Goal: Task Accomplishment & Management: Manage account settings

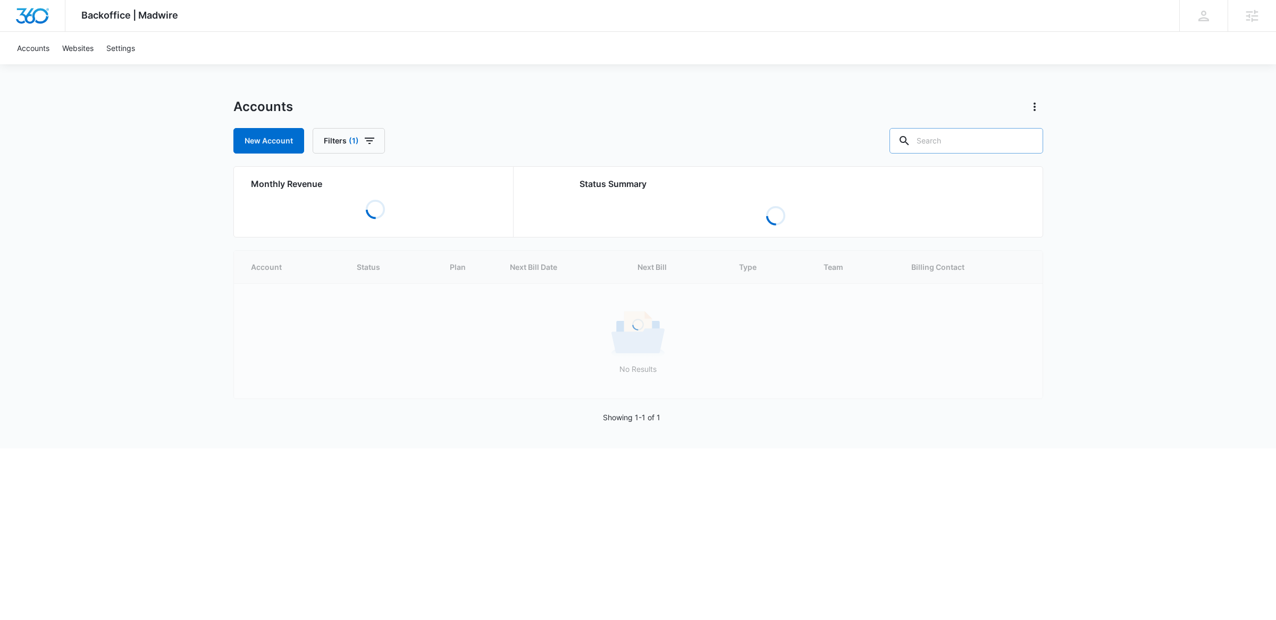
click at [978, 138] on input "text" at bounding box center [966, 141] width 154 height 26
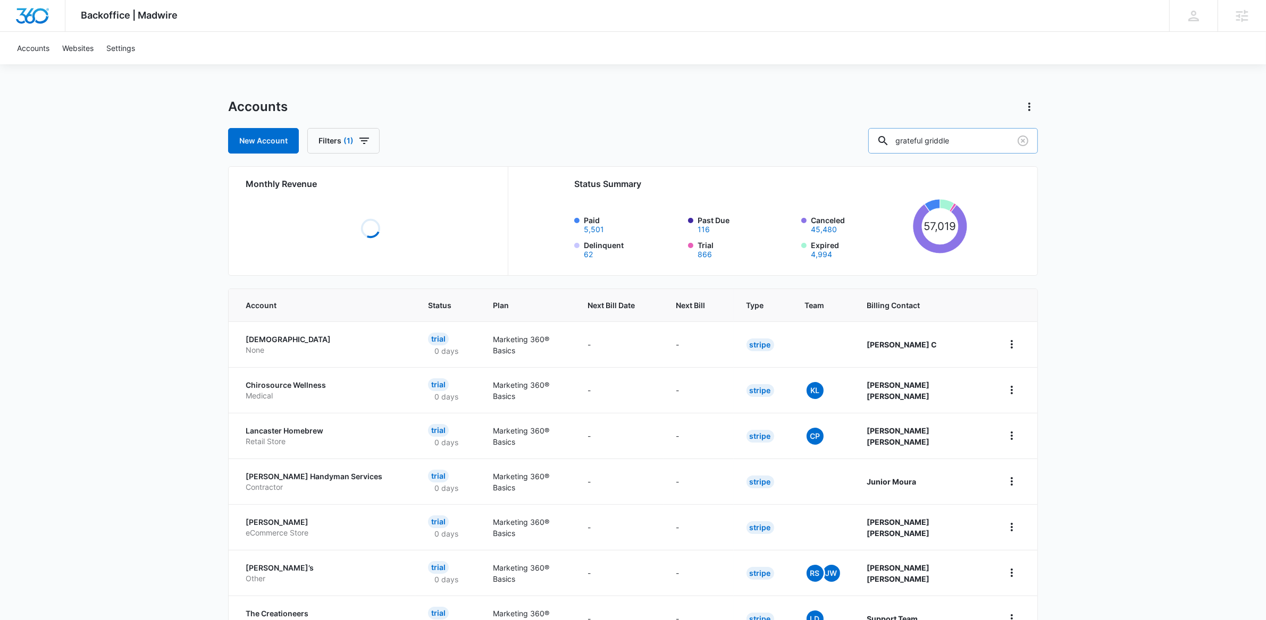
type input "grateful griddle"
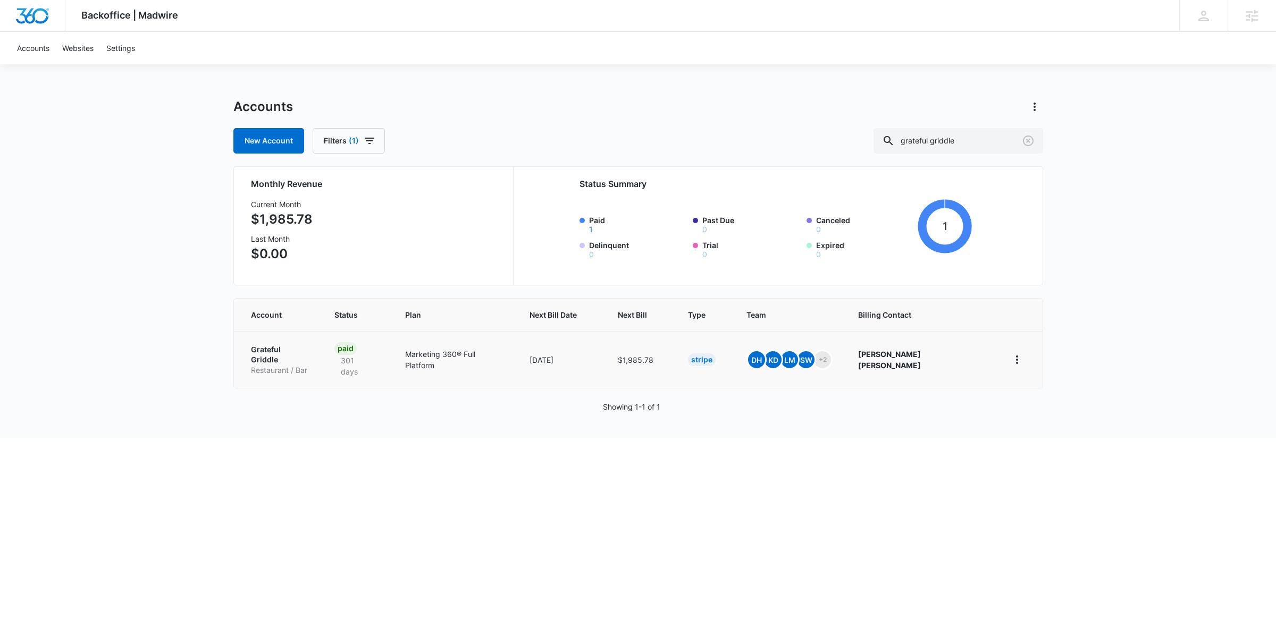
click at [270, 347] on p "Grateful Griddle" at bounding box center [280, 354] width 58 height 21
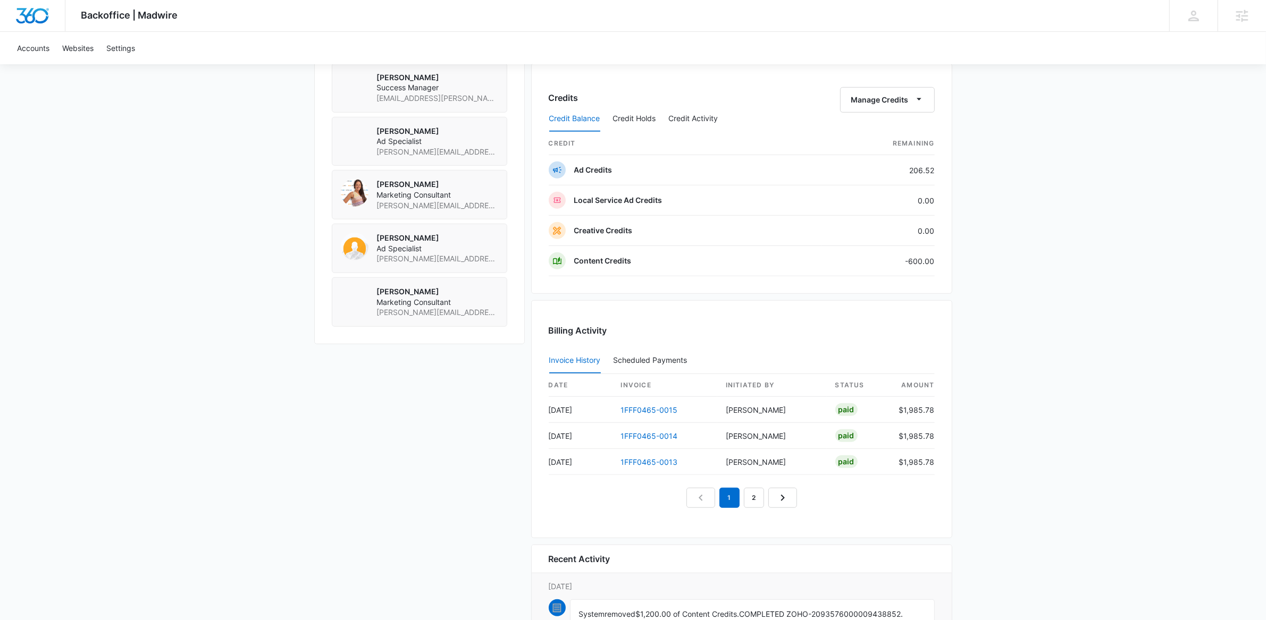
scroll to position [937, 0]
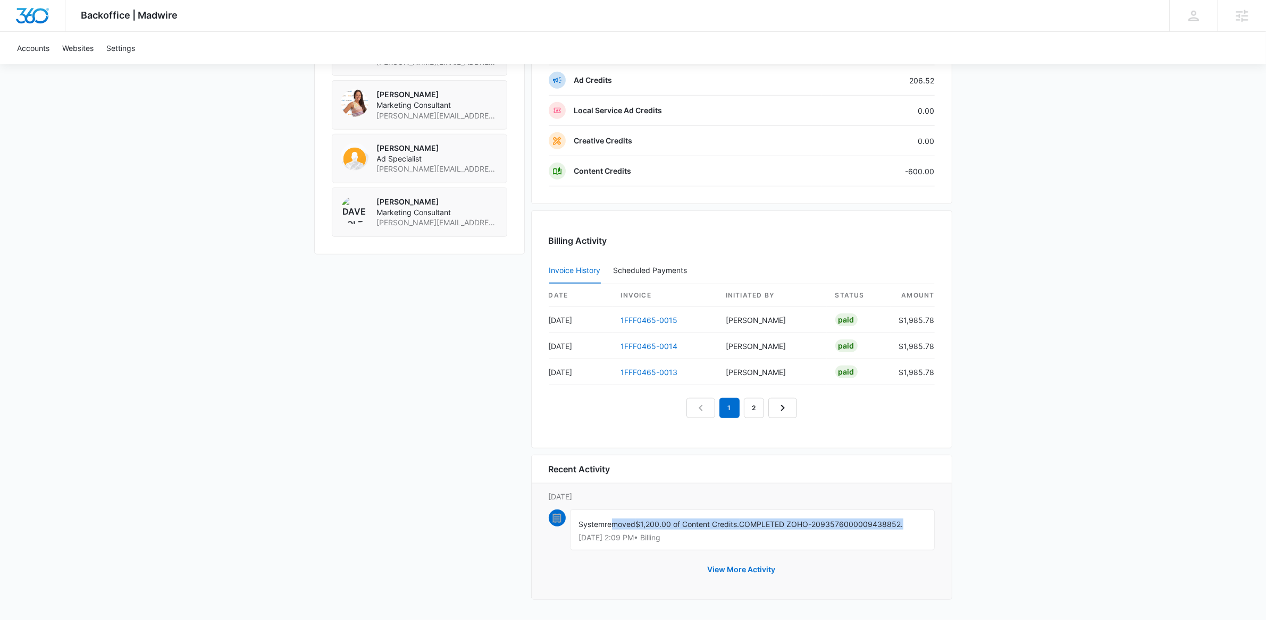
drag, startPoint x: 615, startPoint y: 521, endPoint x: 912, endPoint y: 525, distance: 297.2
click at [912, 525] on div "System removed $1,200.00 of Content Credits. COMPLETED ZOHO-2093576000009438852…" at bounding box center [752, 530] width 365 height 41
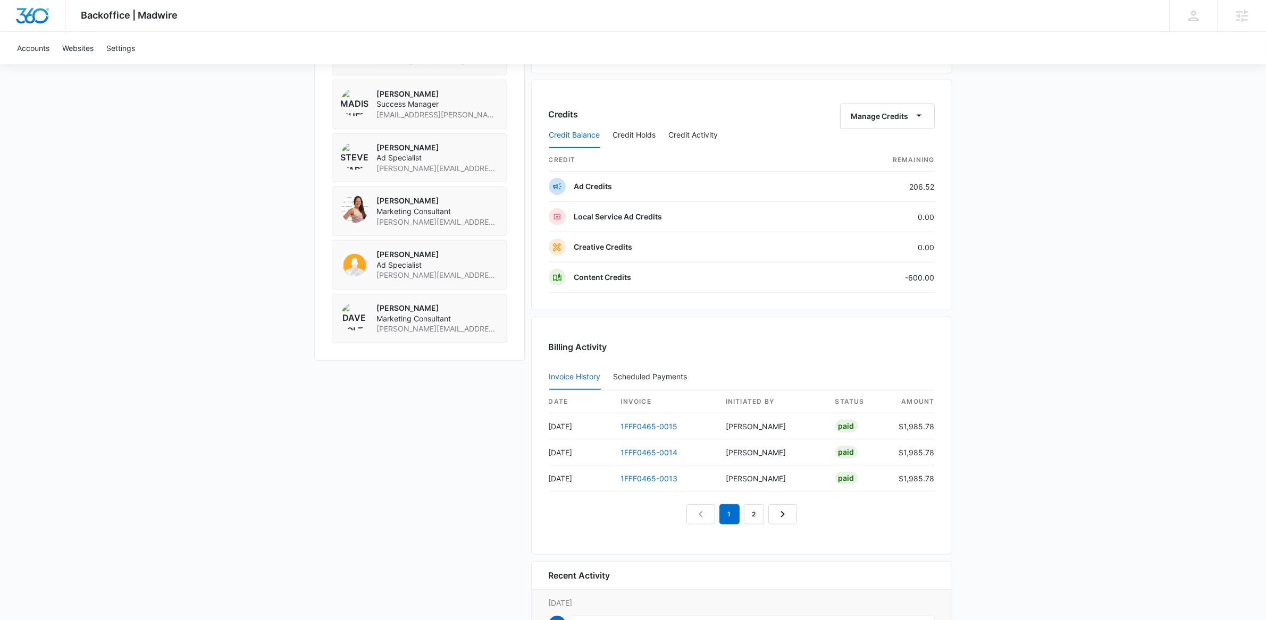
scroll to position [669, 0]
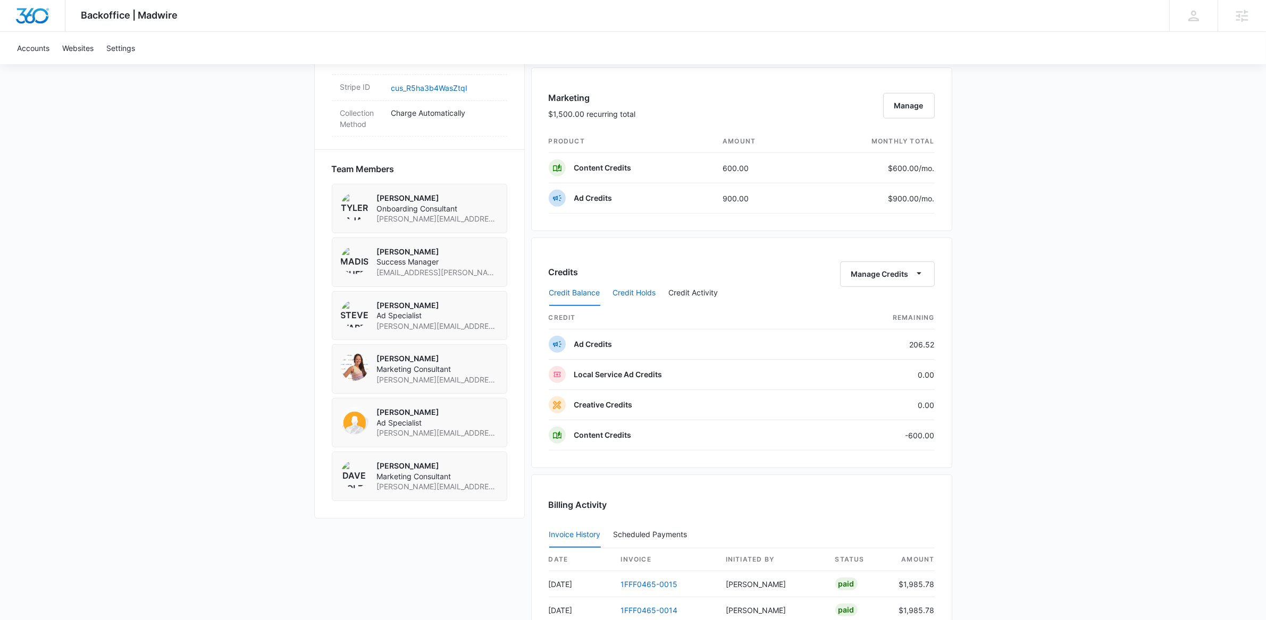
click at [623, 290] on button "Credit Holds" at bounding box center [634, 294] width 43 height 26
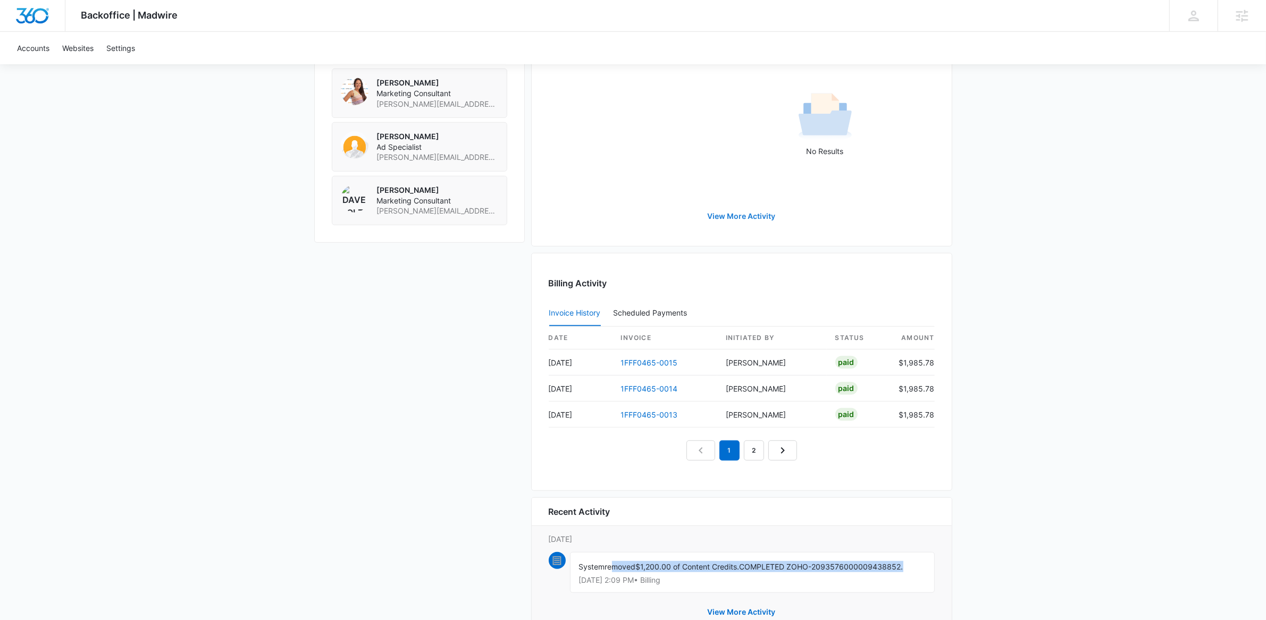
scroll to position [484, 0]
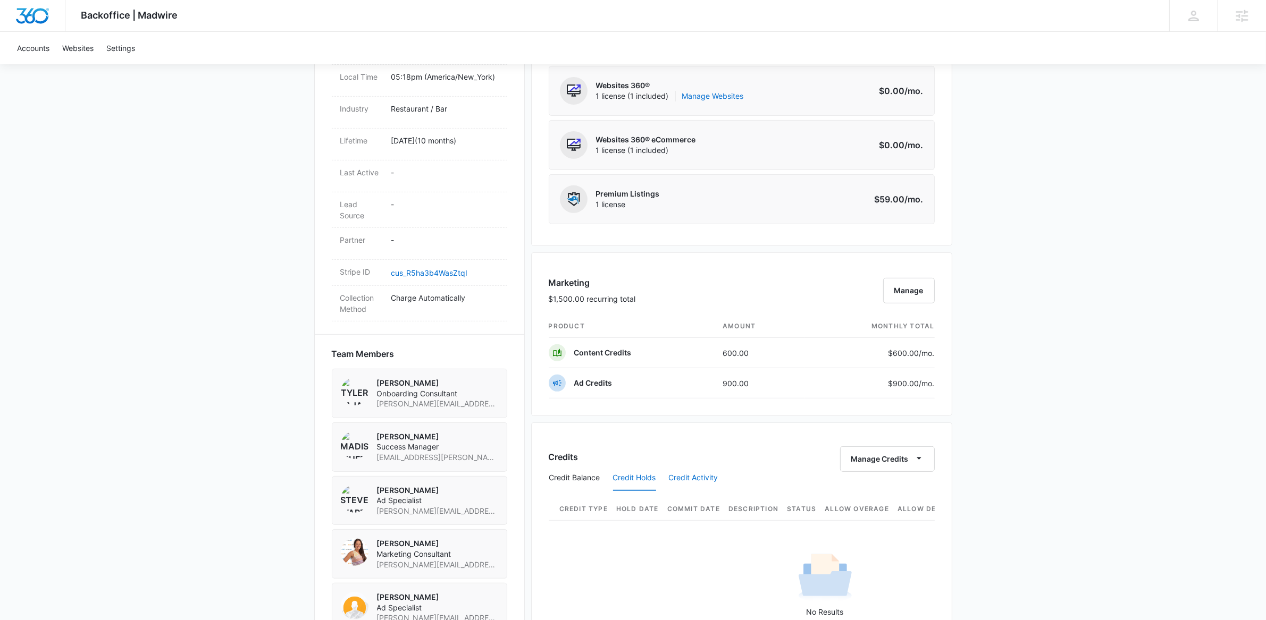
click at [697, 476] on button "Credit Activity" at bounding box center [693, 479] width 49 height 26
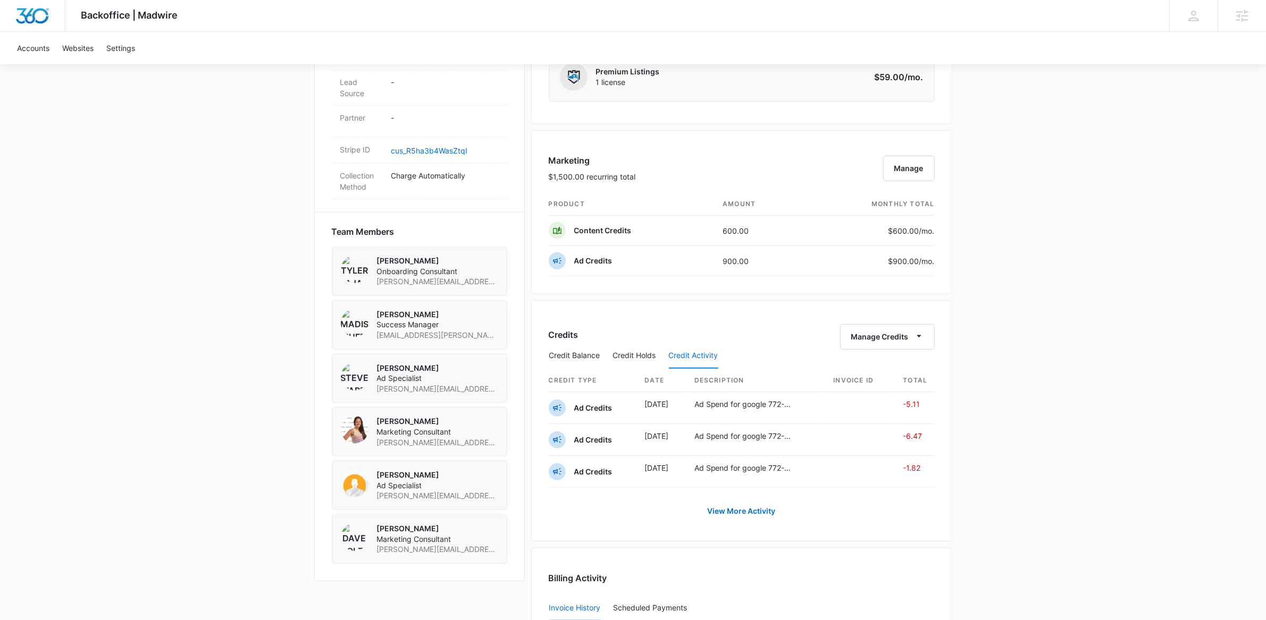
scroll to position [629, 0]
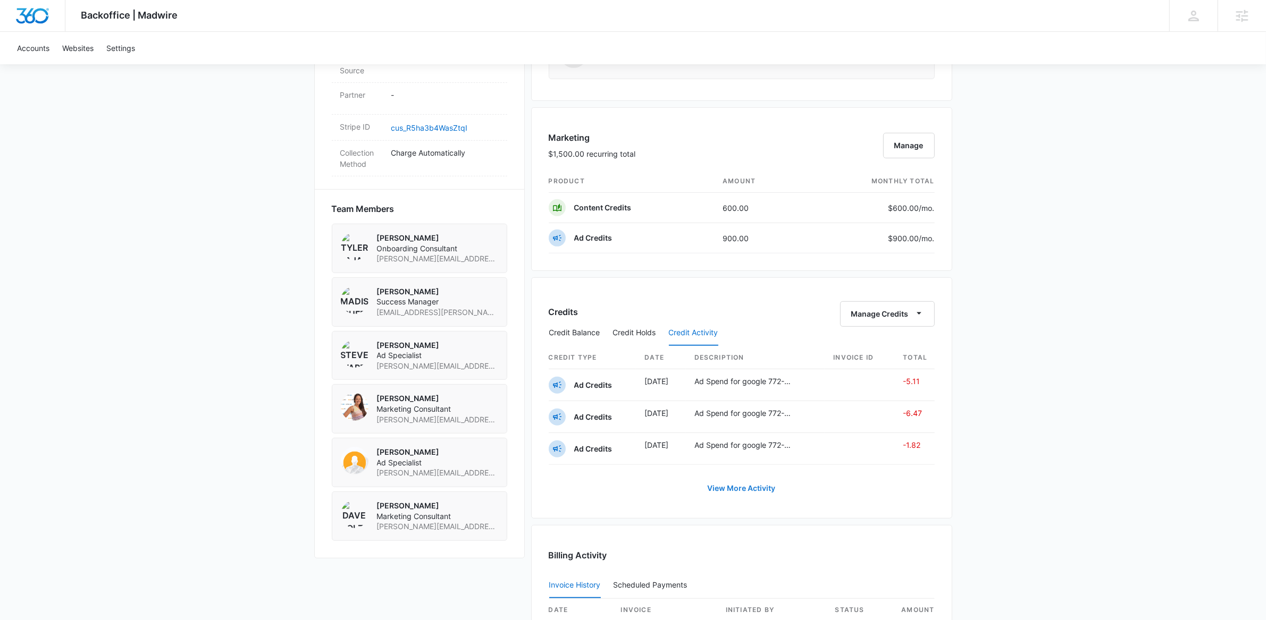
click at [729, 488] on link "View More Activity" at bounding box center [741, 489] width 89 height 26
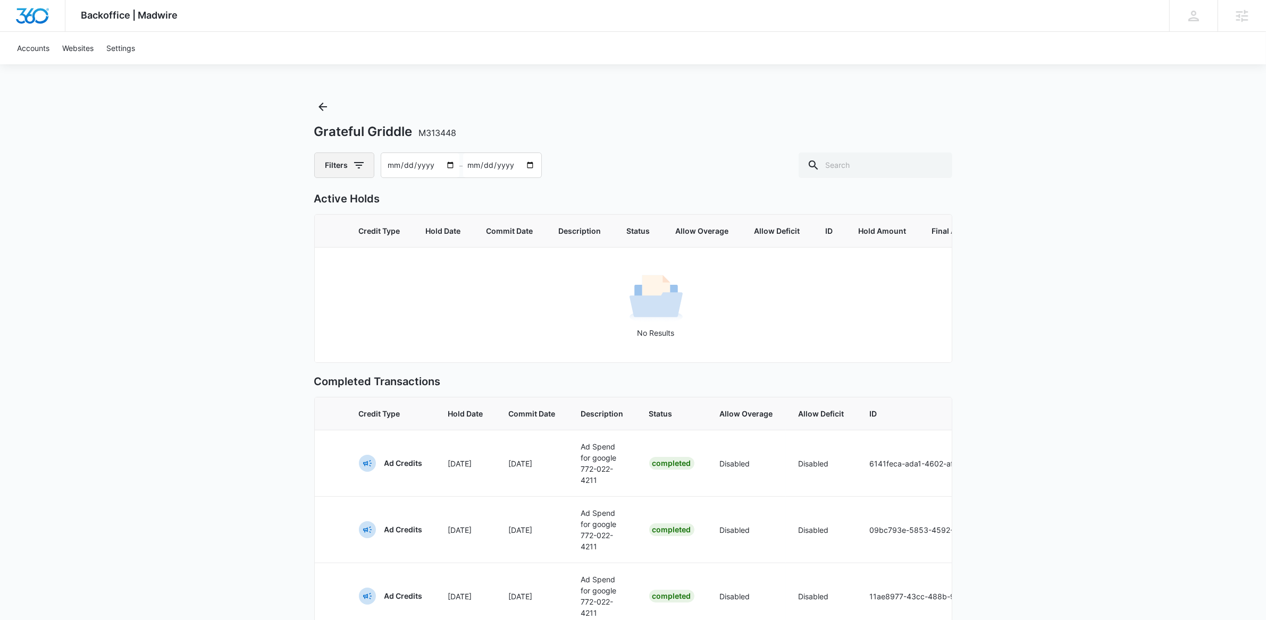
click at [355, 175] on button "Filters" at bounding box center [344, 166] width 60 height 26
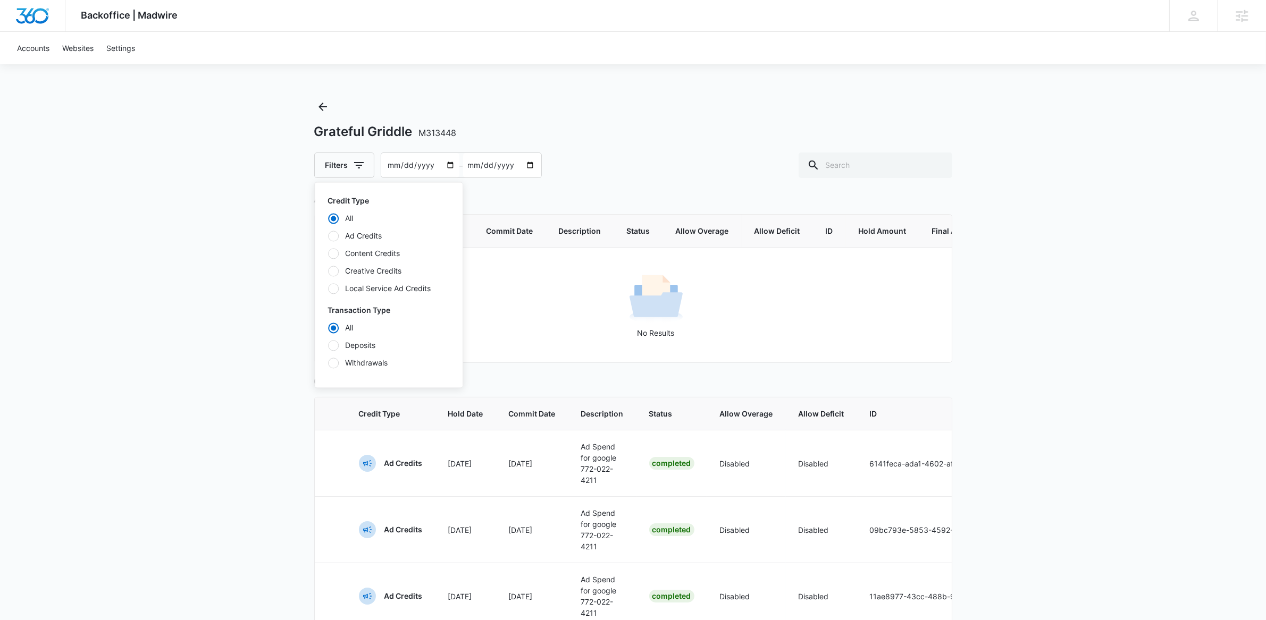
click at [371, 253] on label "Content Credits" at bounding box center [388, 253] width 122 height 11
click at [328, 254] on input "Content Credits" at bounding box center [327, 254] width 1 height 1
radio input "false"
radio input "true"
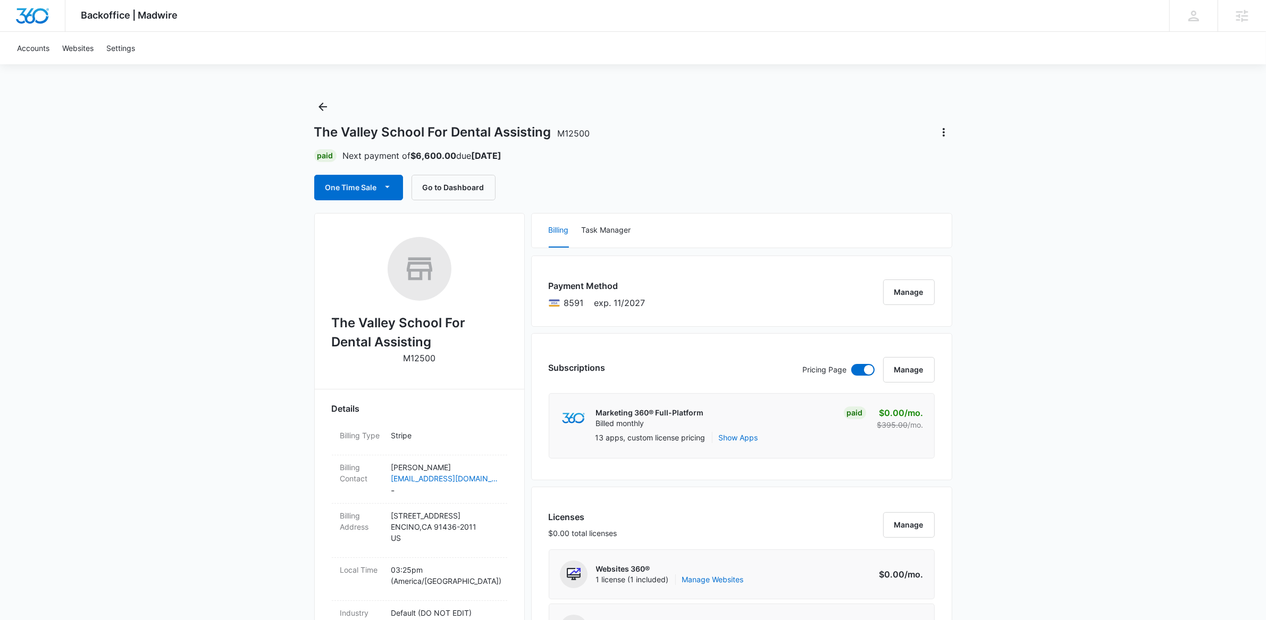
click at [946, 130] on icon "Actions" at bounding box center [943, 132] width 13 height 13
click at [38, 39] on link "Accounts" at bounding box center [33, 48] width 45 height 32
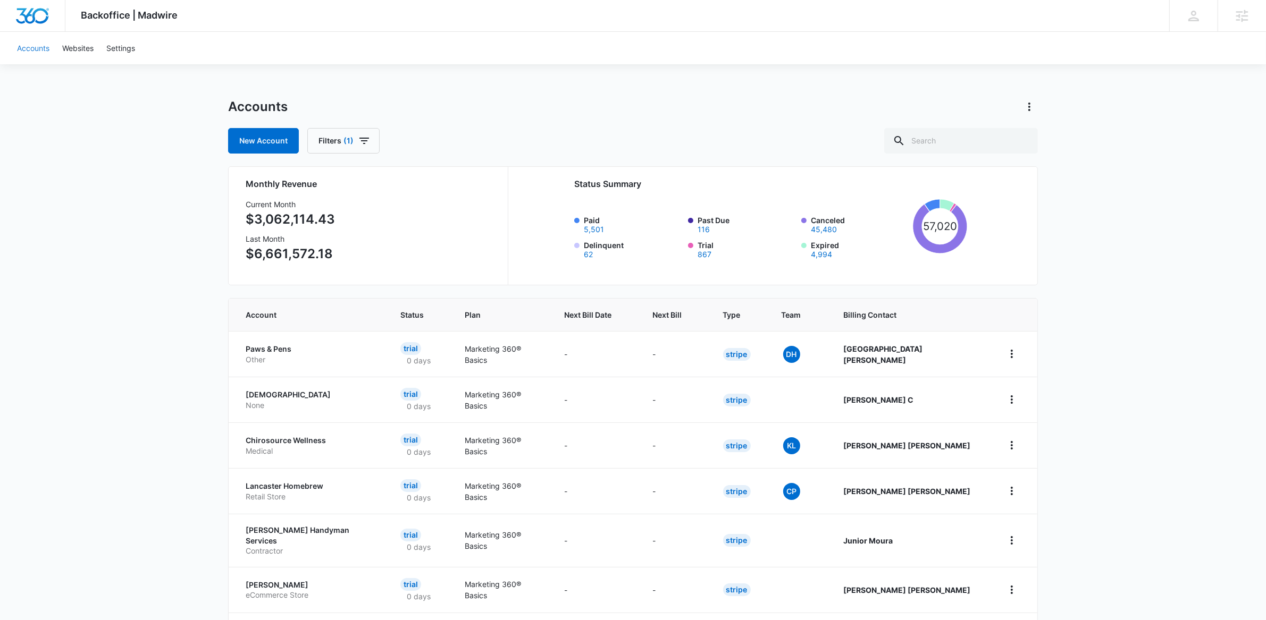
scroll to position [17, 0]
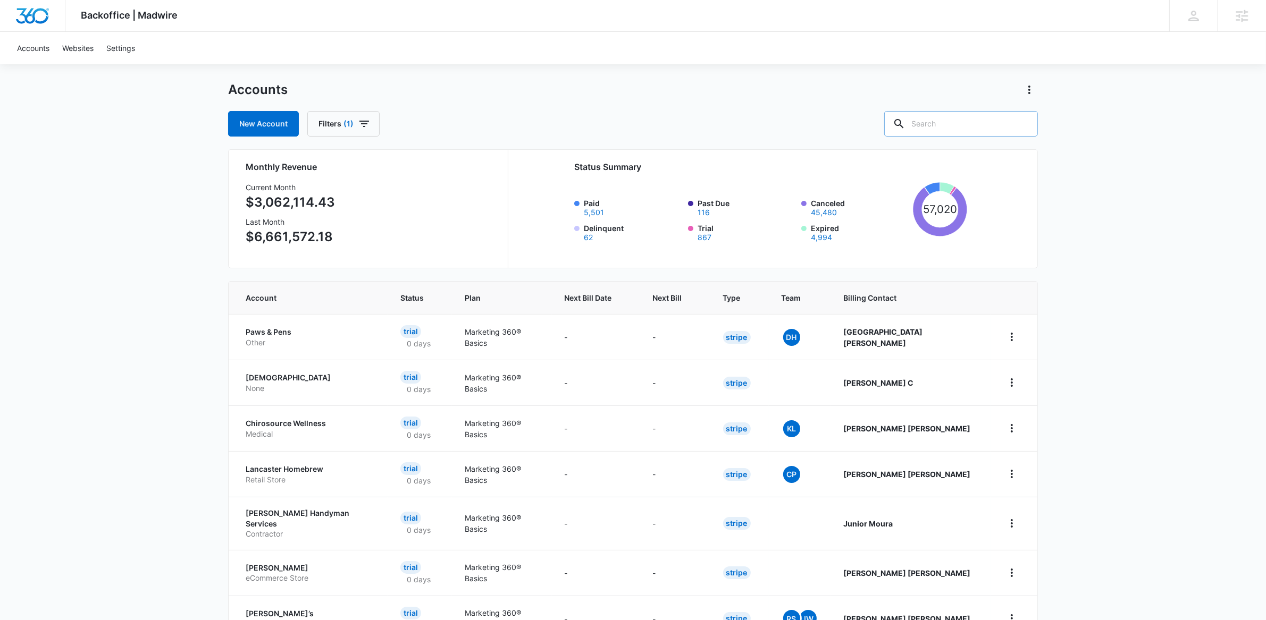
click at [1003, 123] on input "text" at bounding box center [961, 124] width 154 height 26
type input "lewisville"
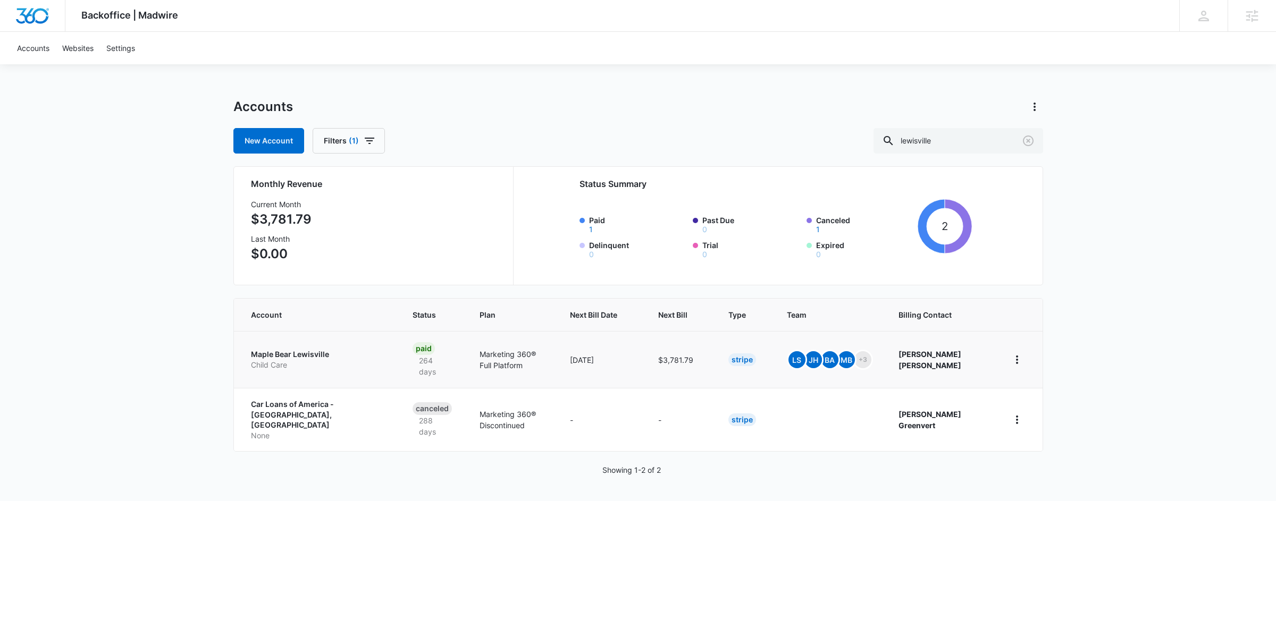
click at [302, 355] on p "Maple Bear Lewisville" at bounding box center [319, 354] width 136 height 11
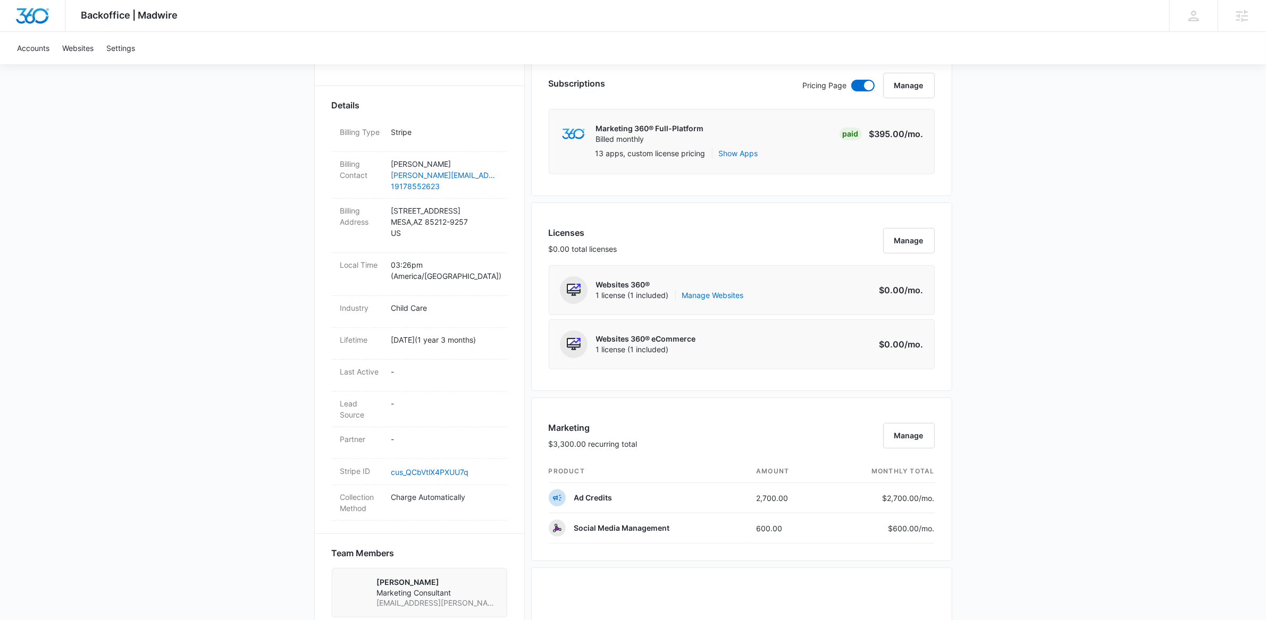
scroll to position [533, 0]
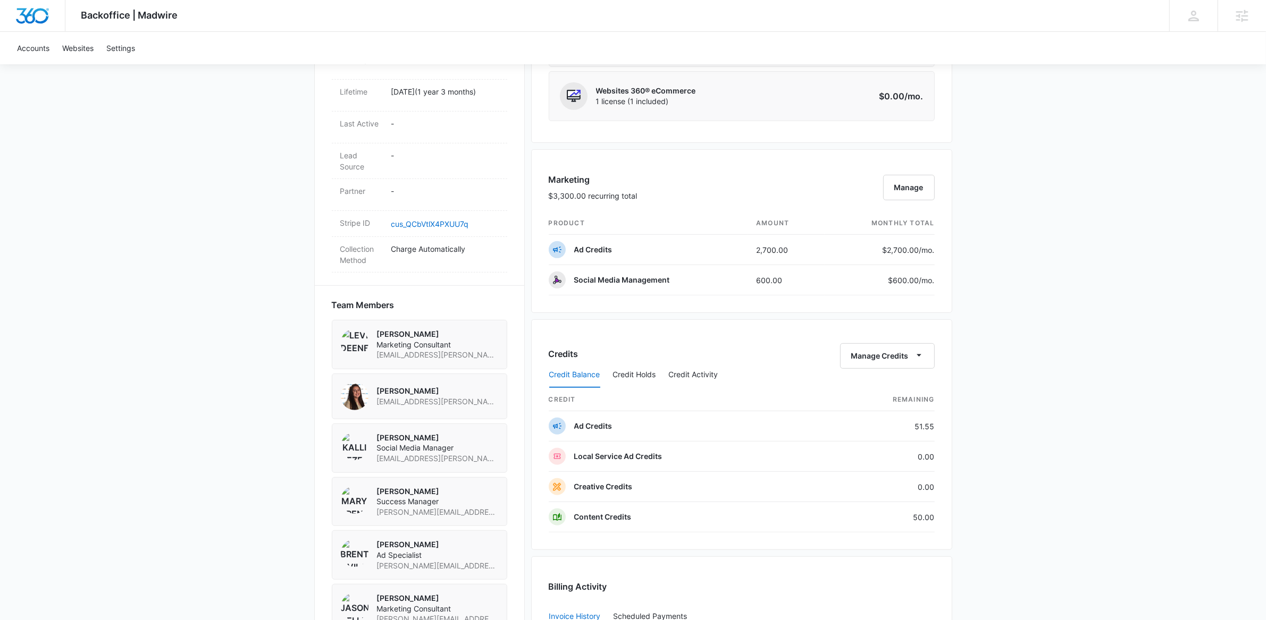
click at [914, 365] on div "Credit Balance Credit Holds Credit Activity" at bounding box center [742, 375] width 386 height 27
click at [1144, 347] on div "Backoffice | Madwire Apps Settings Mary Brenton mary.brenton@madwire.com My Pro…" at bounding box center [633, 198] width 1266 height 1463
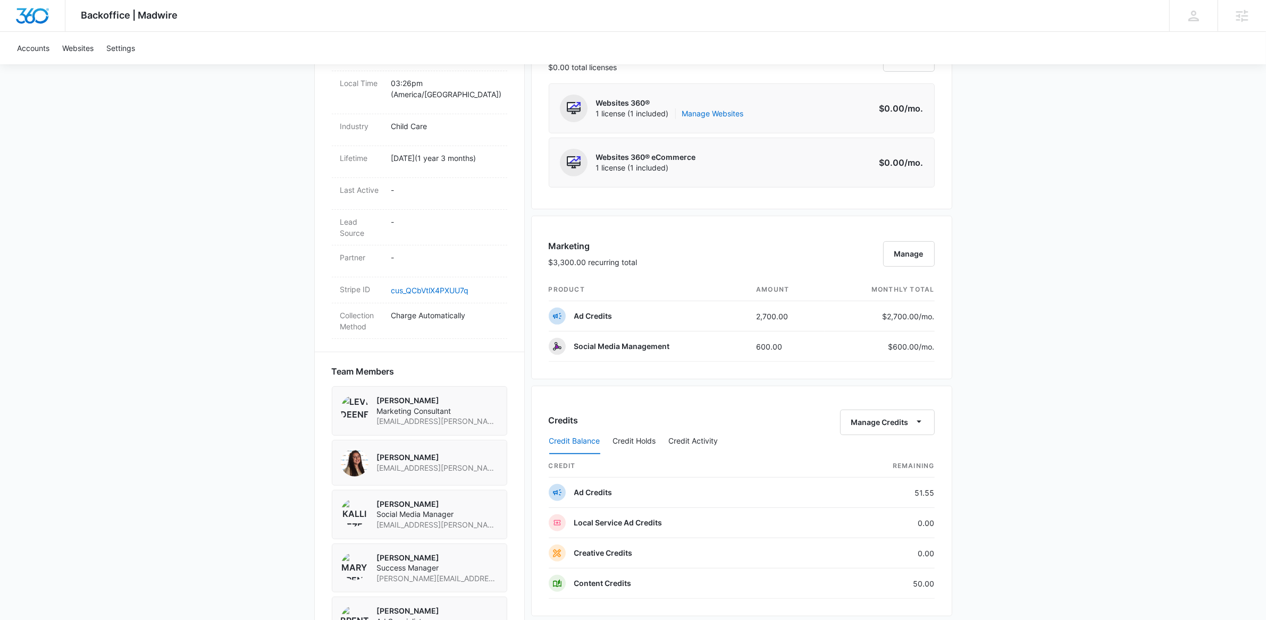
scroll to position [367, 0]
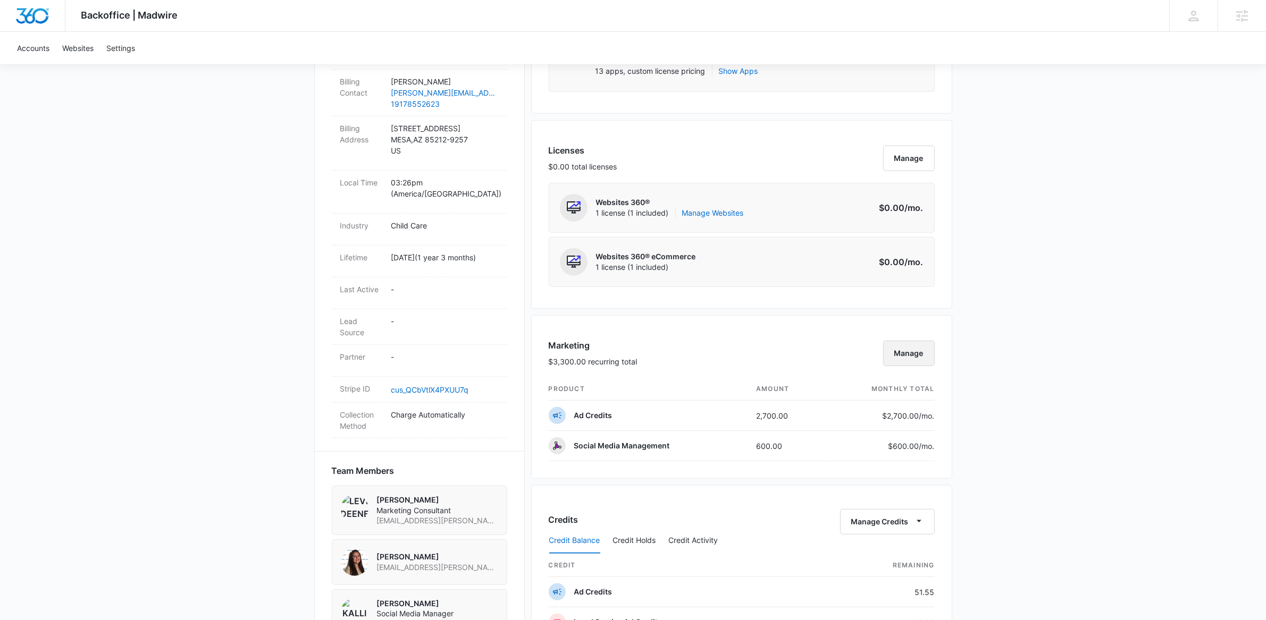
click at [920, 352] on button "Manage" at bounding box center [909, 354] width 52 height 26
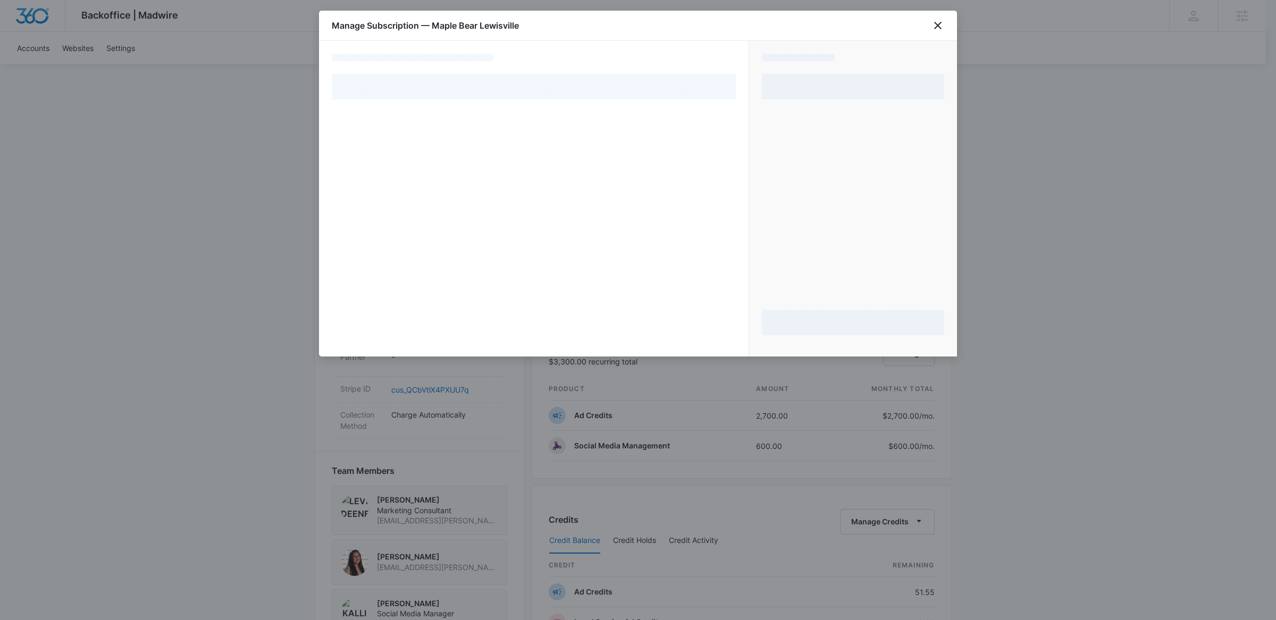
select select "pm_1QaOcmA4n8RTgNjUd3OPWba4"
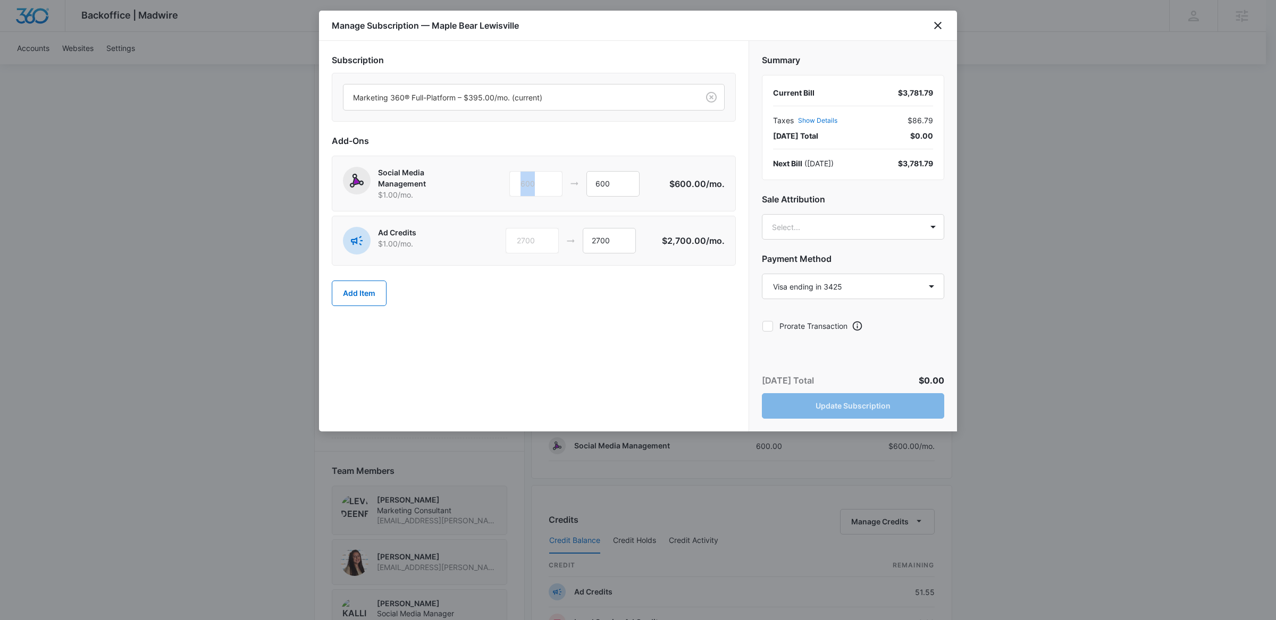
drag, startPoint x: 649, startPoint y: 183, endPoint x: 565, endPoint y: 189, distance: 83.7
click at [565, 189] on div "600 600" at bounding box center [589, 184] width 160 height 26
click at [615, 192] on input "600" at bounding box center [612, 184] width 53 height 26
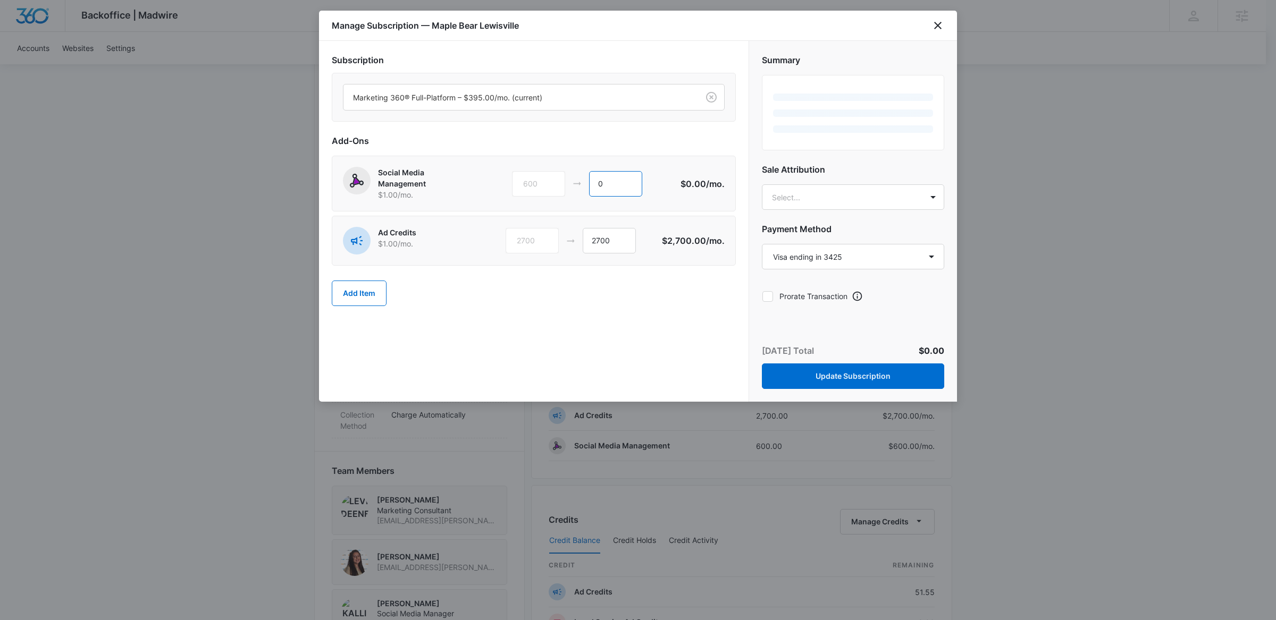
type input "0"
click at [601, 302] on div "Add Item" at bounding box center [534, 293] width 404 height 47
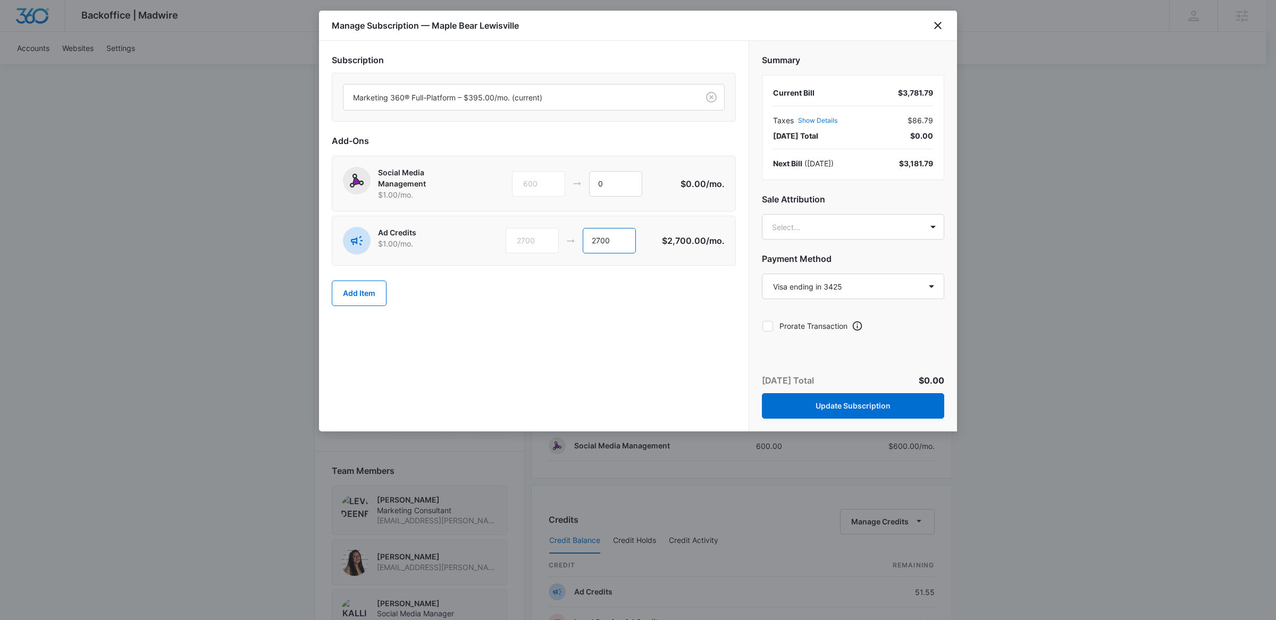
click at [615, 235] on input "2700" at bounding box center [609, 241] width 53 height 26
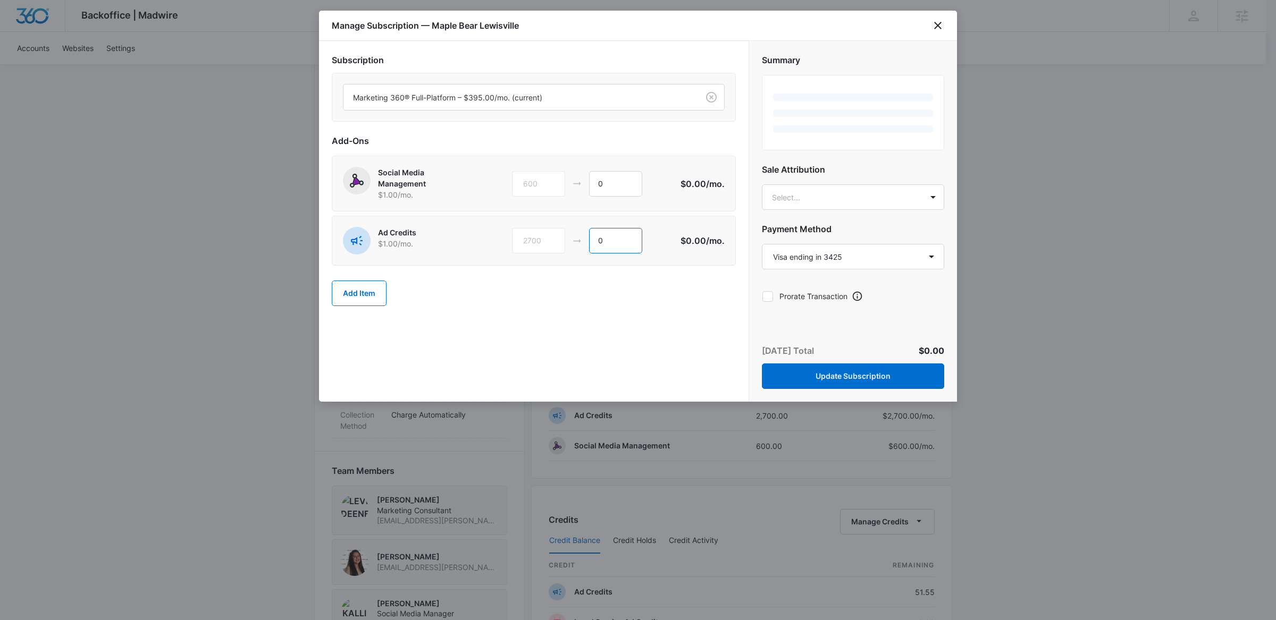
type input "0"
click at [619, 307] on div "Add Item" at bounding box center [534, 293] width 404 height 47
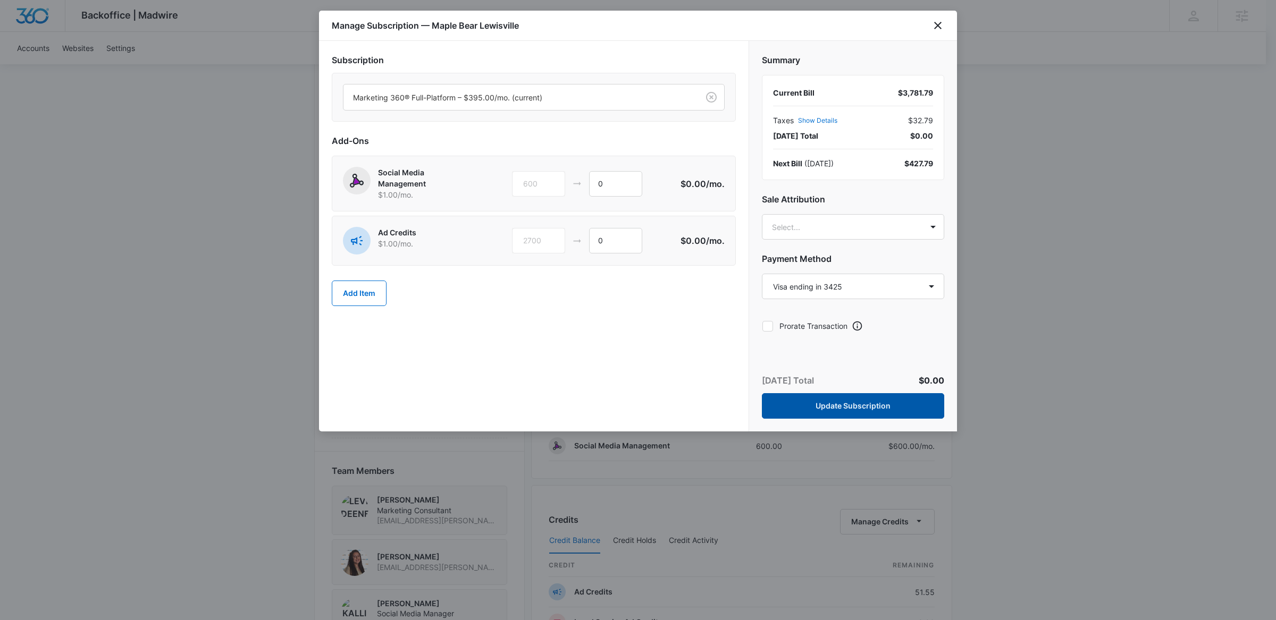
click at [831, 405] on button "Update Subscription" at bounding box center [853, 406] width 182 height 26
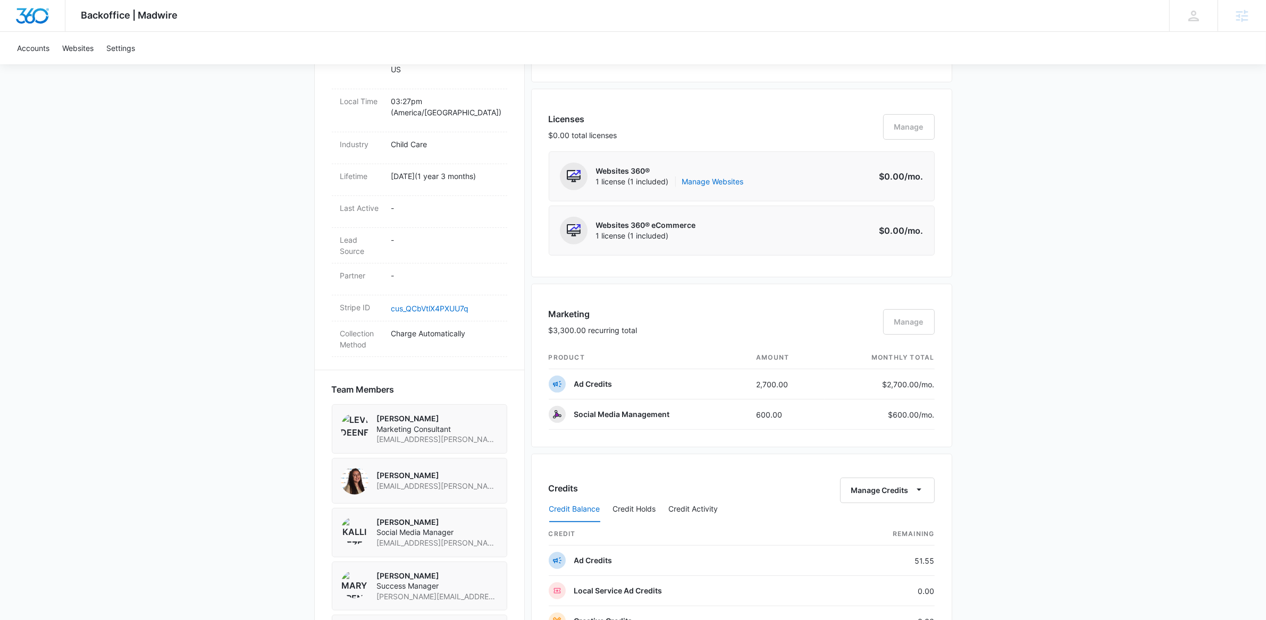
scroll to position [296, 0]
